Goal: Communication & Community: Connect with others

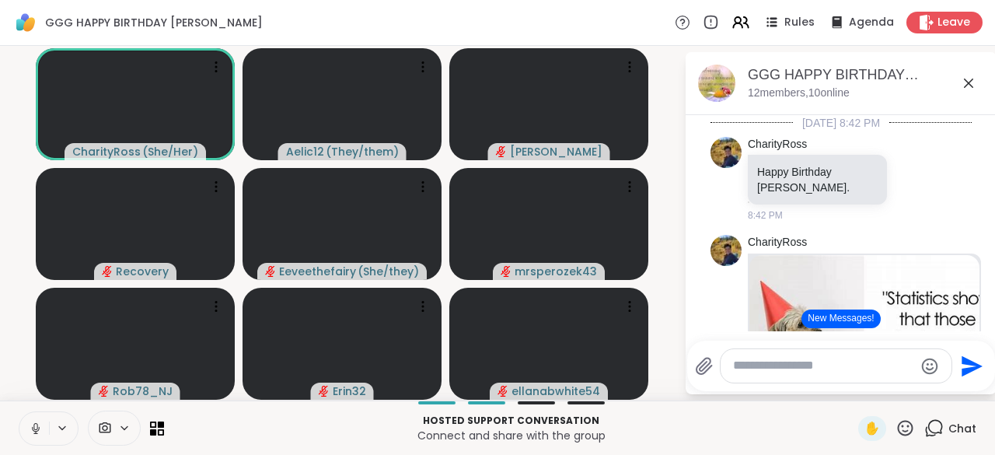
scroll to position [3073, 0]
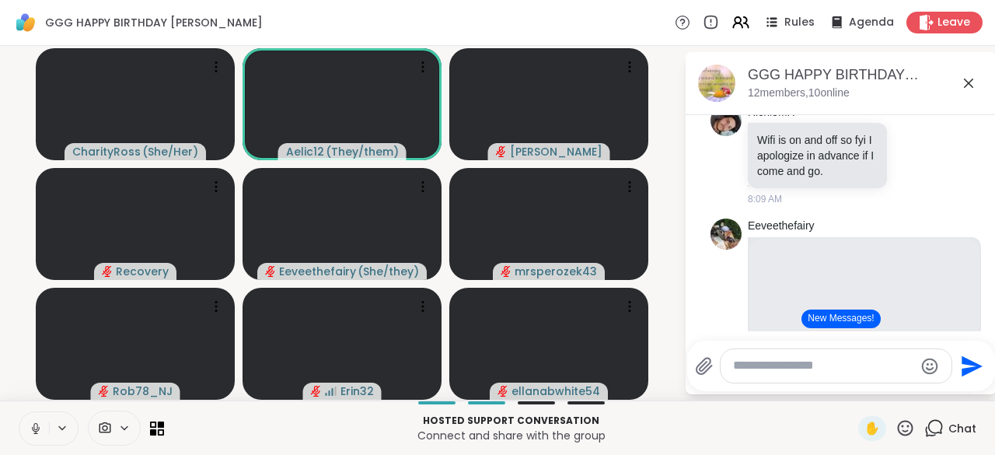
click at [35, 424] on icon at bounding box center [36, 428] width 14 height 14
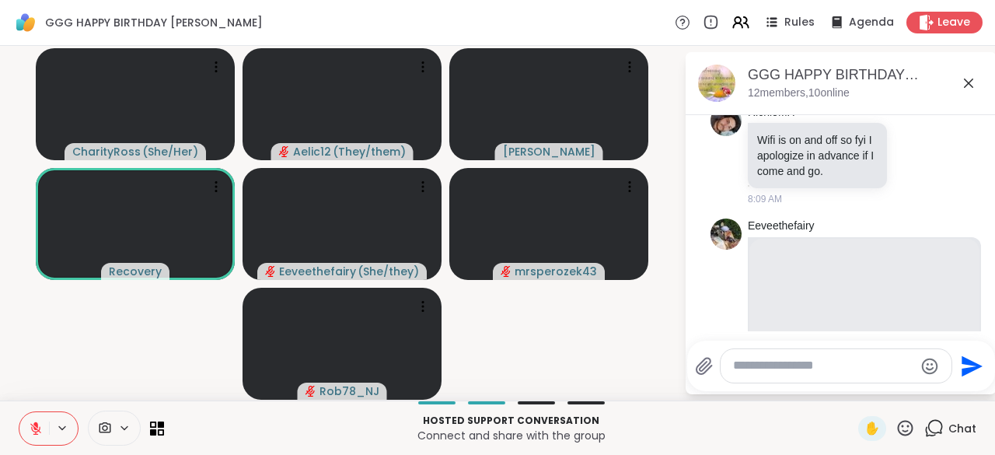
scroll to position [5778, 0]
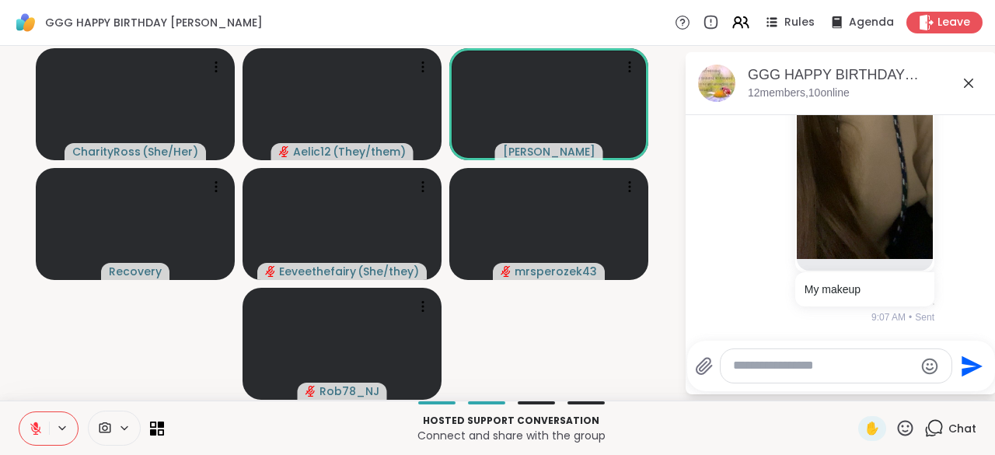
click at [35, 424] on icon at bounding box center [35, 424] width 5 height 6
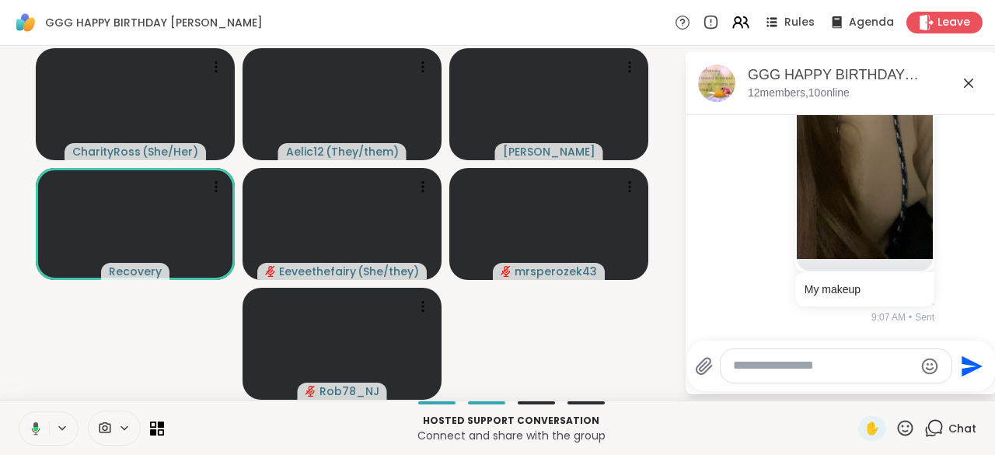
click at [35, 424] on icon at bounding box center [36, 427] width 9 height 13
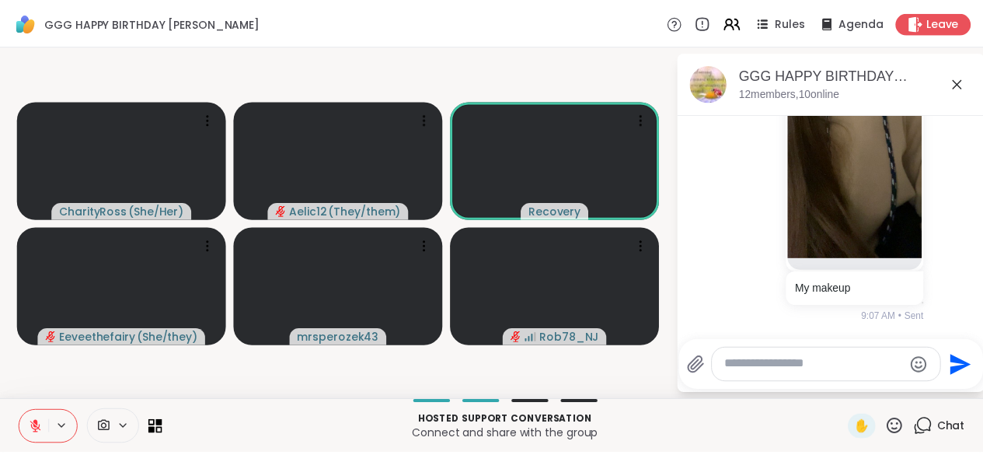
scroll to position [5800, 0]
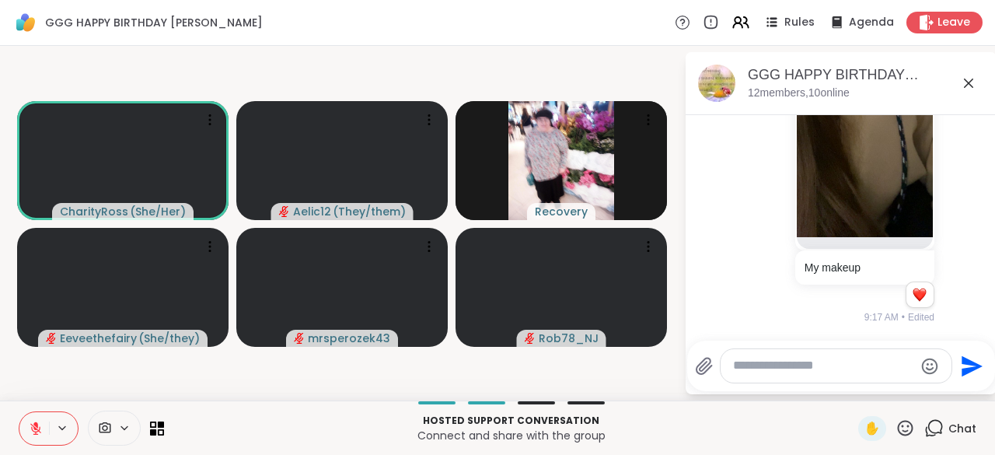
click at [968, 85] on icon at bounding box center [968, 83] width 19 height 19
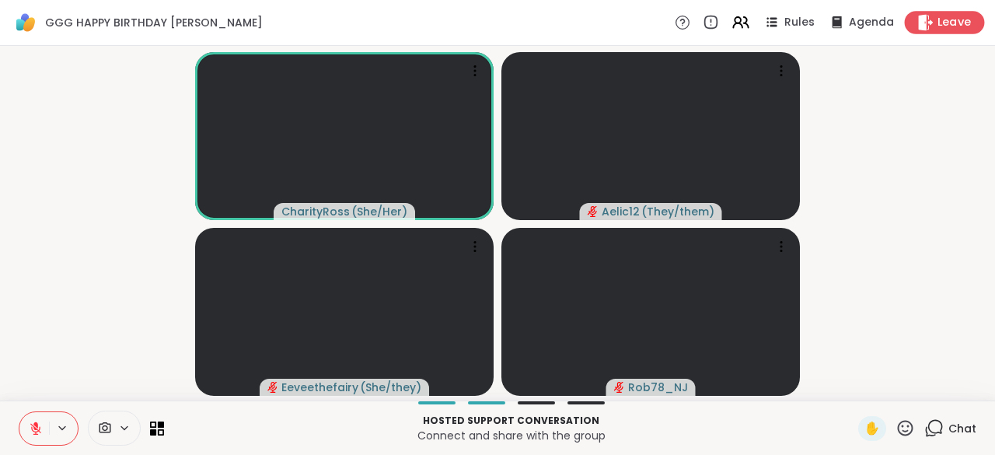
click at [939, 19] on span "Leave" at bounding box center [954, 23] width 34 height 16
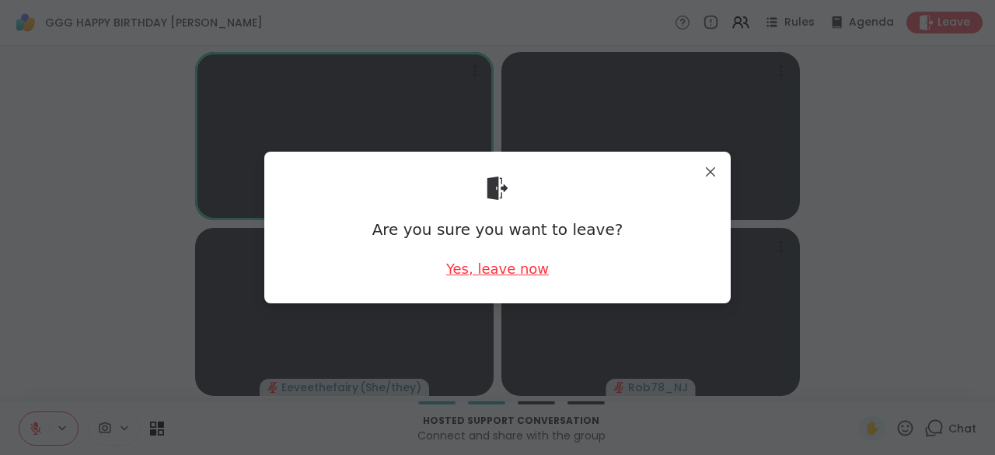
click at [482, 263] on div "Yes, leave now" at bounding box center [497, 268] width 103 height 19
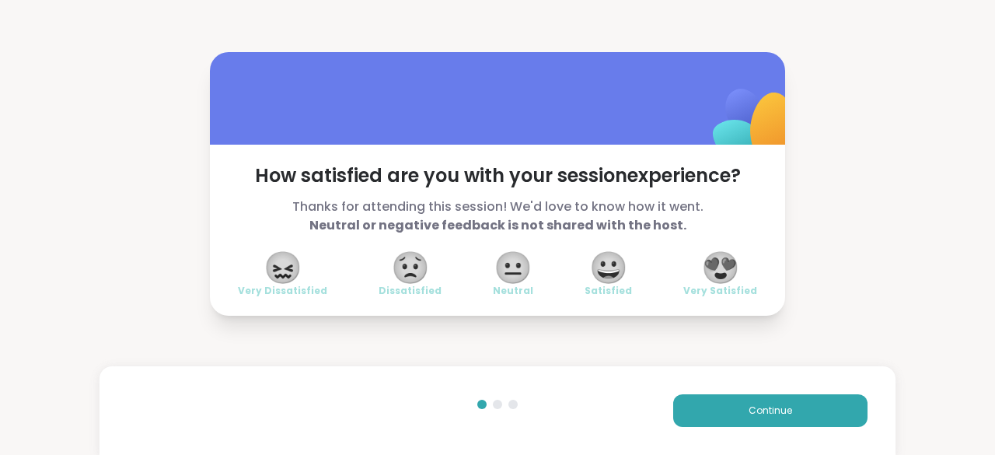
click at [701, 279] on span "😍" at bounding box center [720, 267] width 39 height 28
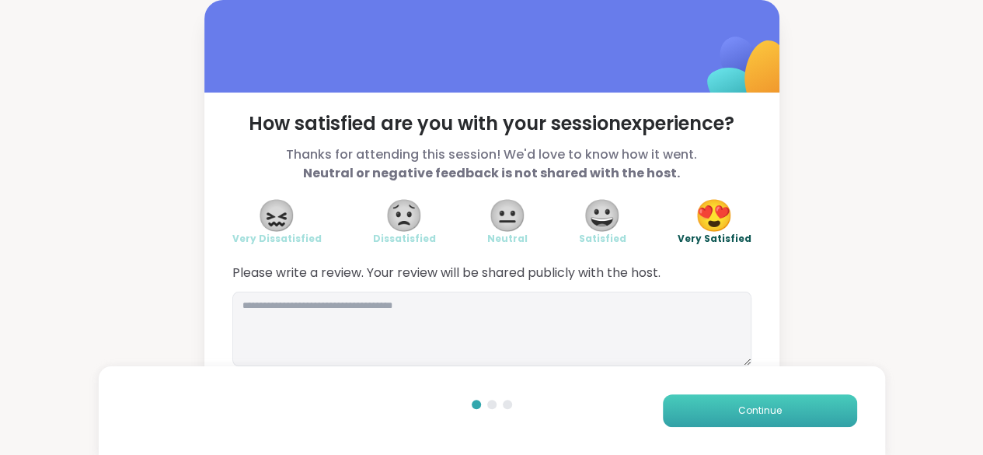
click at [734, 403] on button "Continue" at bounding box center [760, 410] width 194 height 33
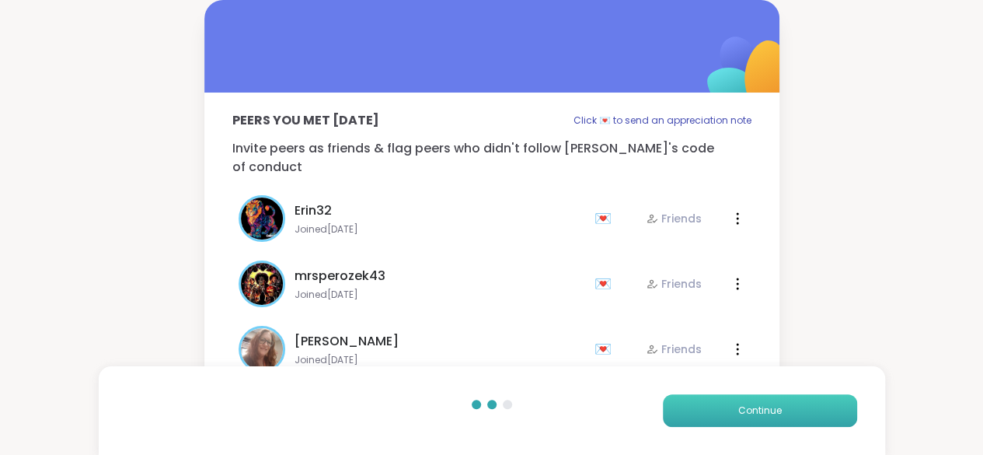
click at [734, 403] on button "Continue" at bounding box center [760, 410] width 194 height 33
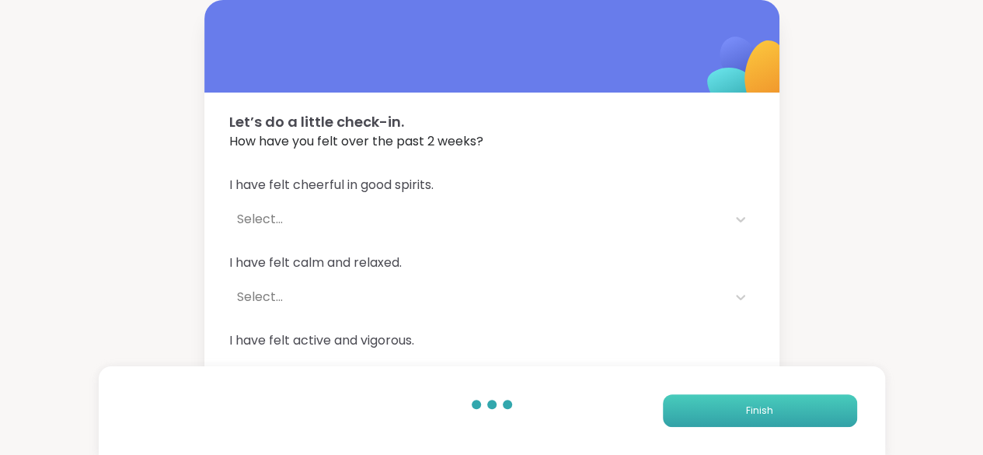
click at [734, 403] on button "Finish" at bounding box center [760, 410] width 194 height 33
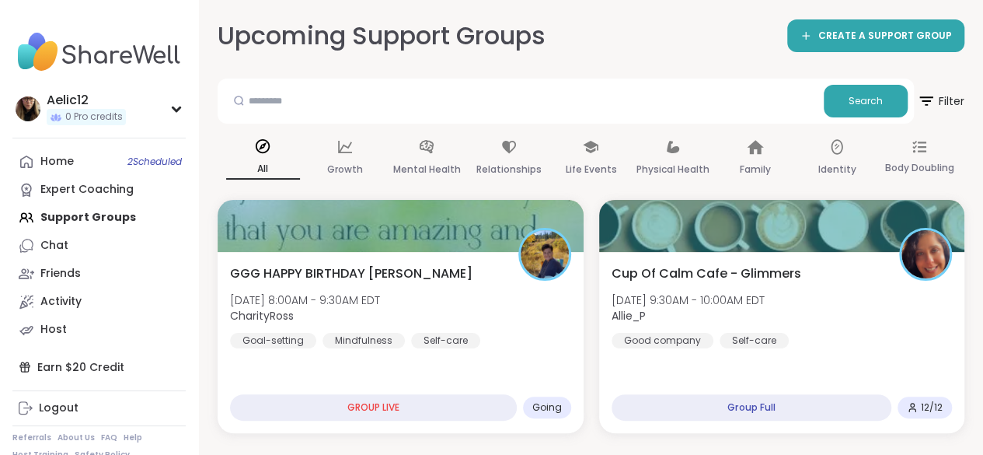
click at [110, 218] on div "Home 2 Scheduled Expert Coaching Support Groups Chat Friends Activity Host" at bounding box center [98, 246] width 173 height 196
click at [945, 97] on span "Filter" at bounding box center [940, 101] width 50 height 39
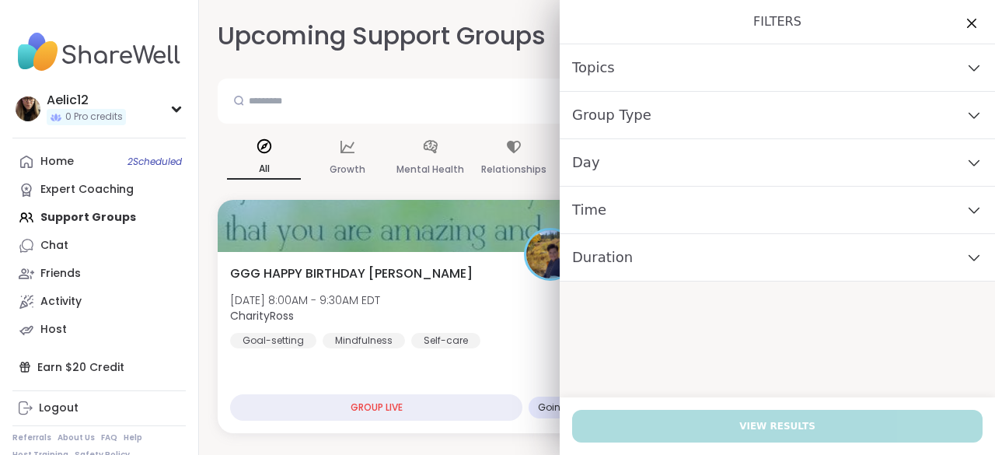
click at [851, 203] on div "Time" at bounding box center [777, 210] width 435 height 47
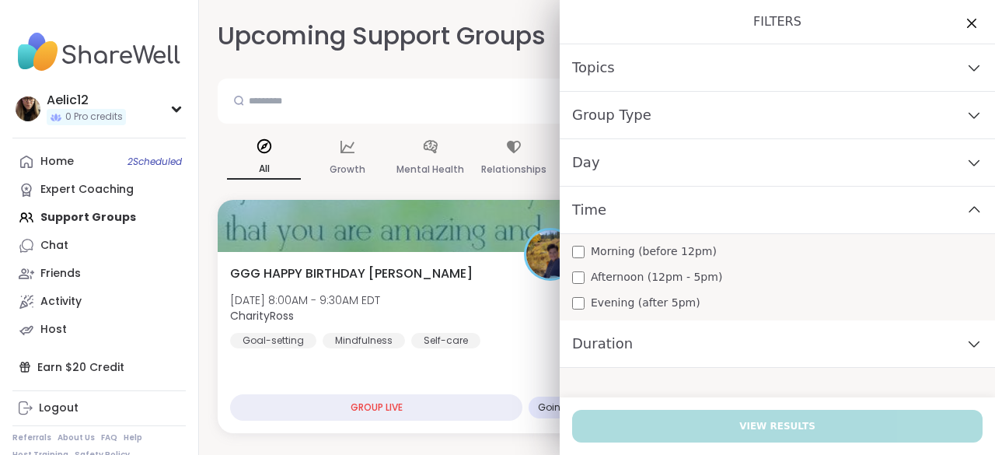
click at [705, 251] on div "Morning (before 12pm)" at bounding box center [777, 251] width 410 height 16
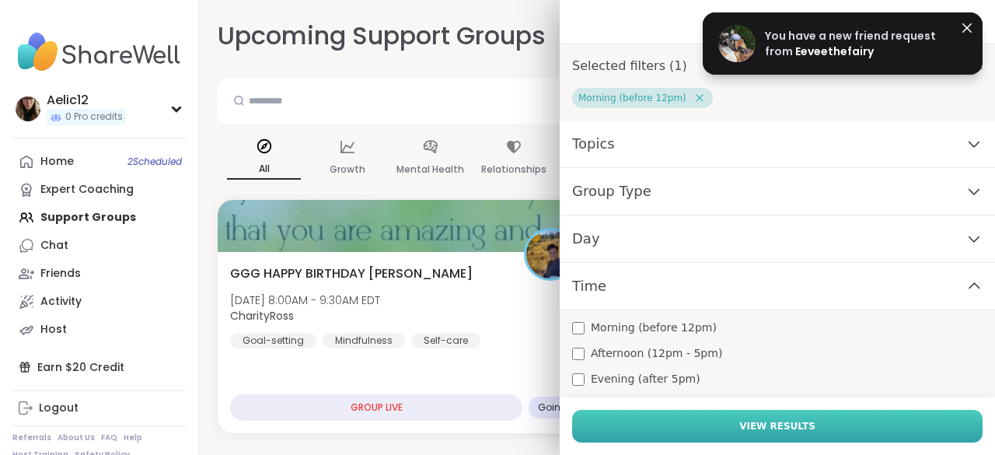
click at [692, 426] on button "View Results" at bounding box center [777, 426] width 410 height 33
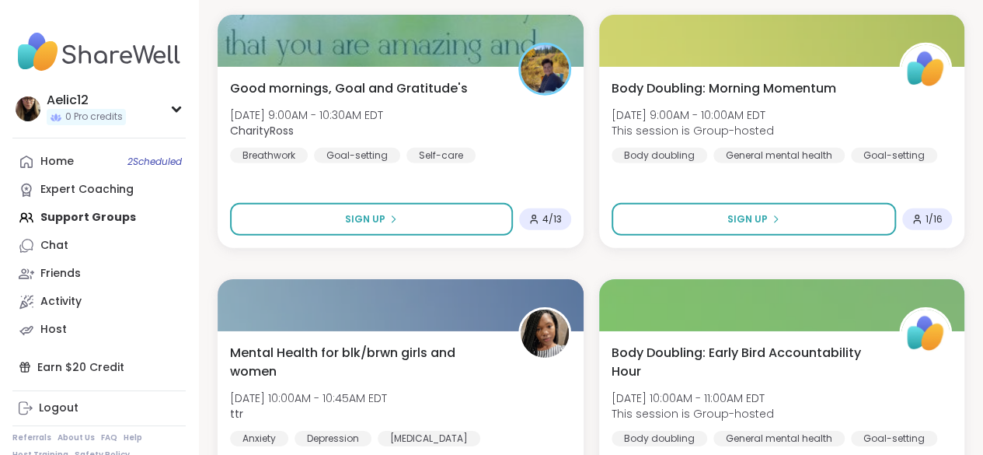
scroll to position [2344, 0]
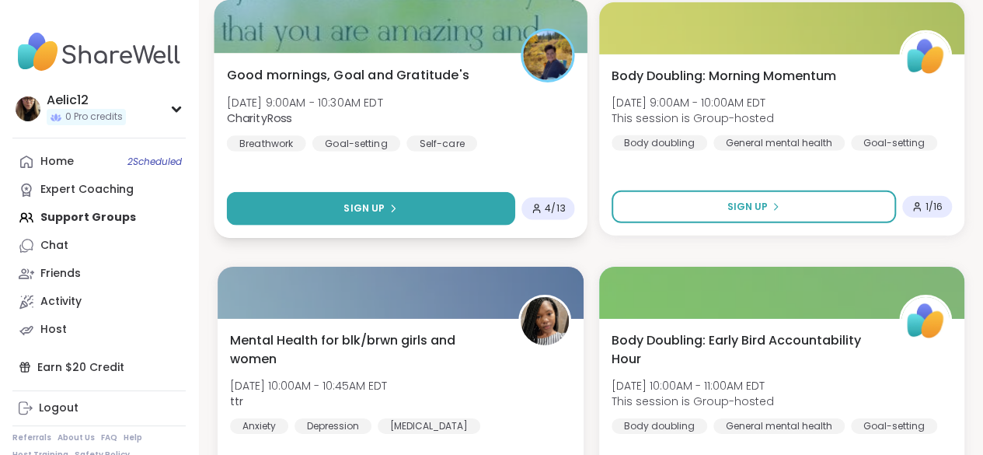
click at [418, 207] on button "Sign Up" at bounding box center [371, 208] width 288 height 33
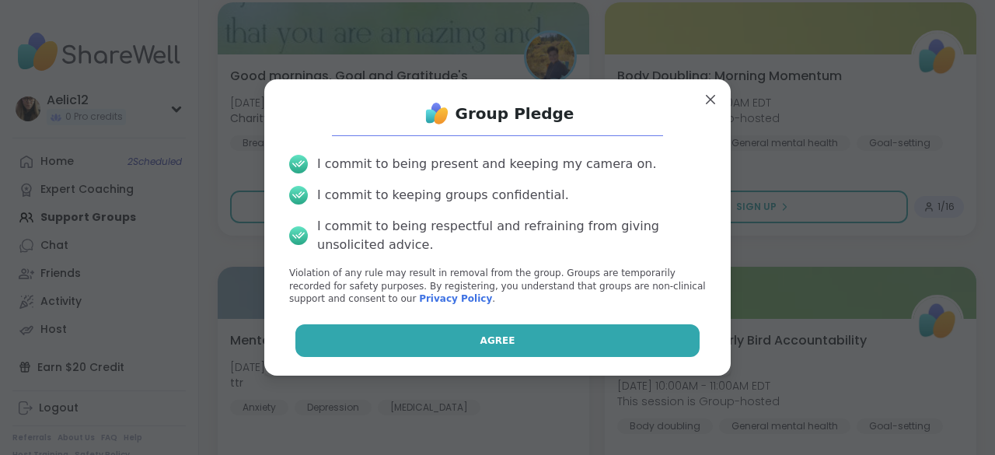
click at [441, 339] on button "Agree" at bounding box center [497, 340] width 405 height 33
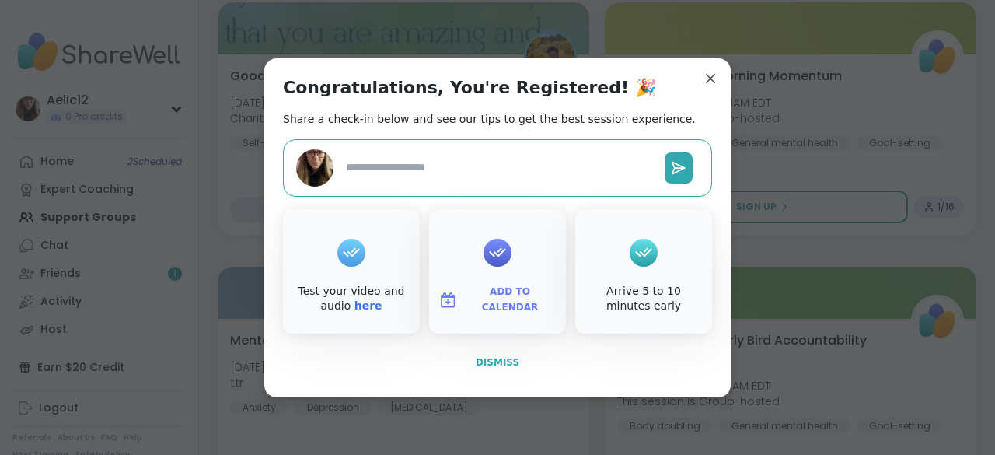
type textarea "*"
click at [493, 369] on button "Dismiss" at bounding box center [497, 362] width 429 height 33
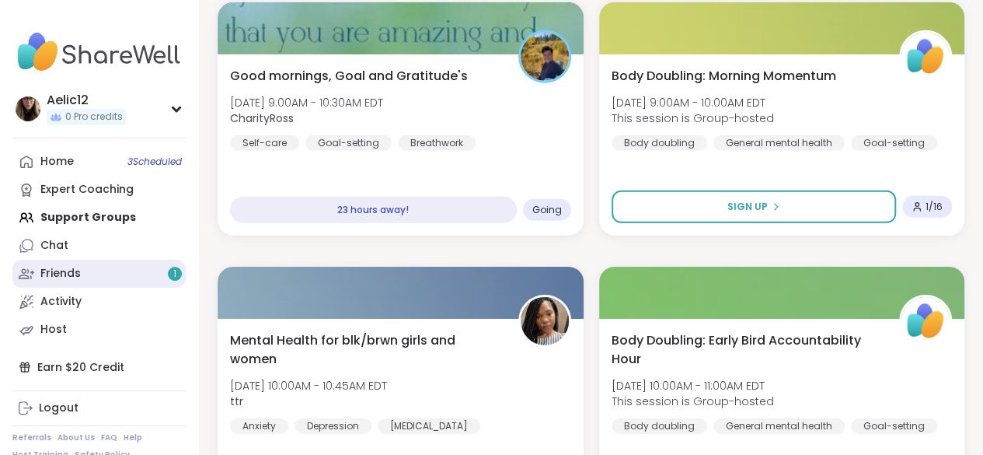
click at [176, 277] on span "1" at bounding box center [174, 273] width 3 height 13
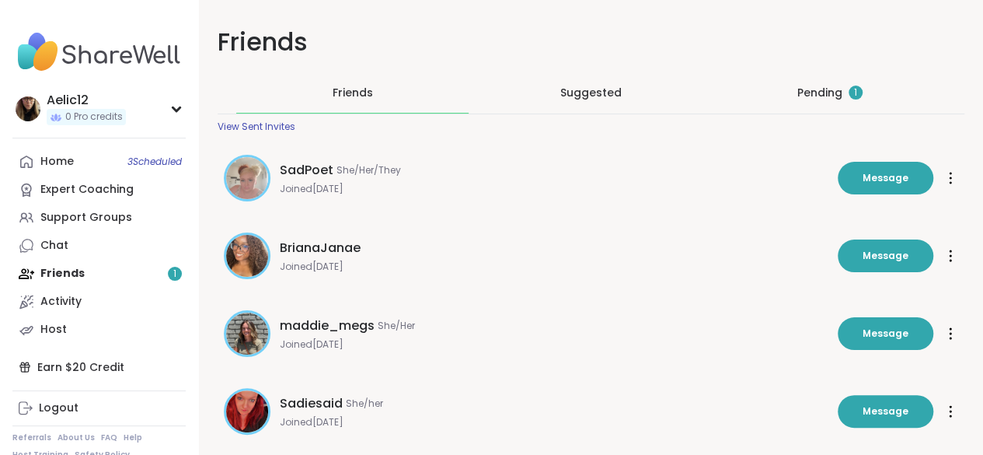
click at [713, 84] on div "Pending 1" at bounding box center [829, 92] width 232 height 40
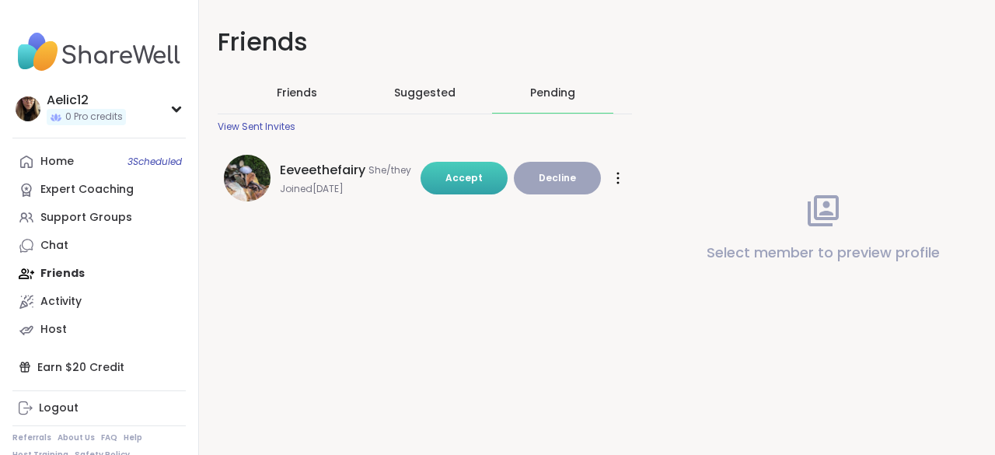
click at [468, 173] on span "Accept" at bounding box center [463, 177] width 37 height 13
